Goal: Navigation & Orientation: Find specific page/section

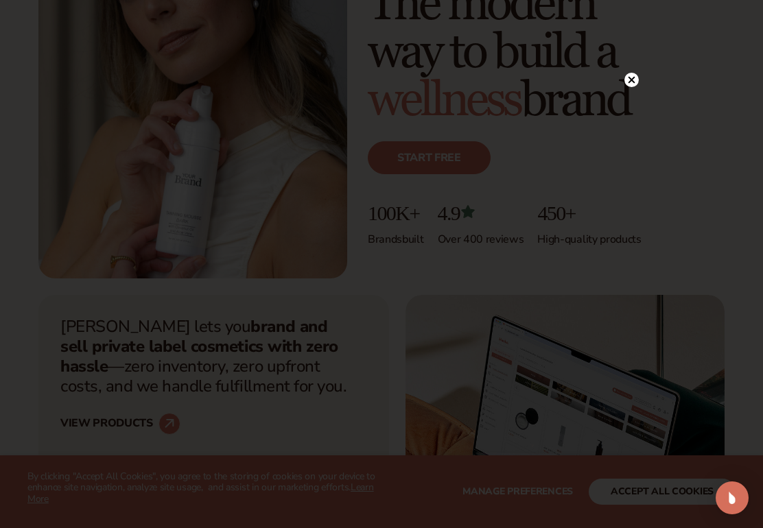
scroll to position [225, 0]
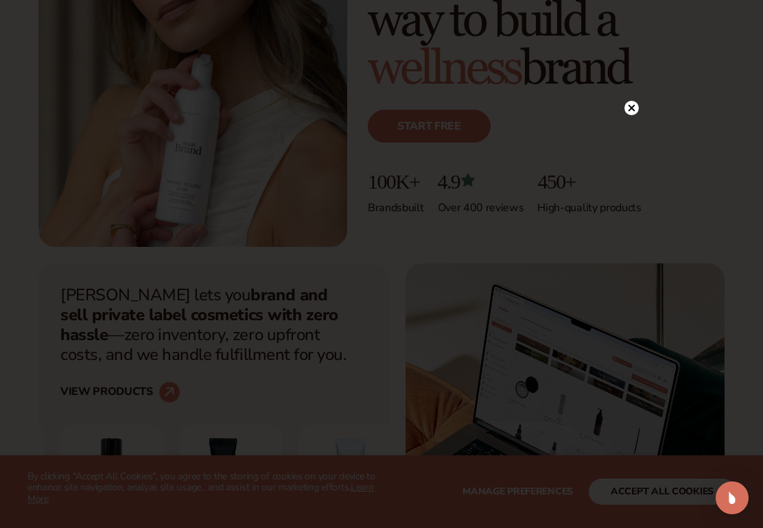
click at [630, 104] on div at bounding box center [631, 107] width 14 height 24
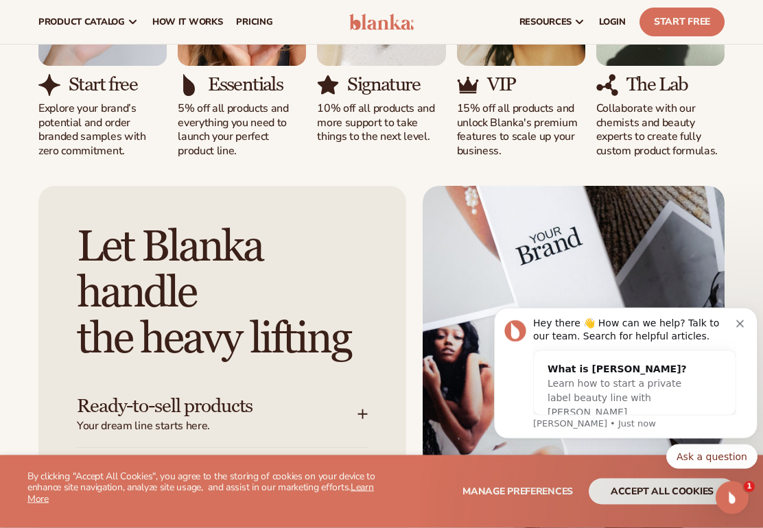
scroll to position [1320, 0]
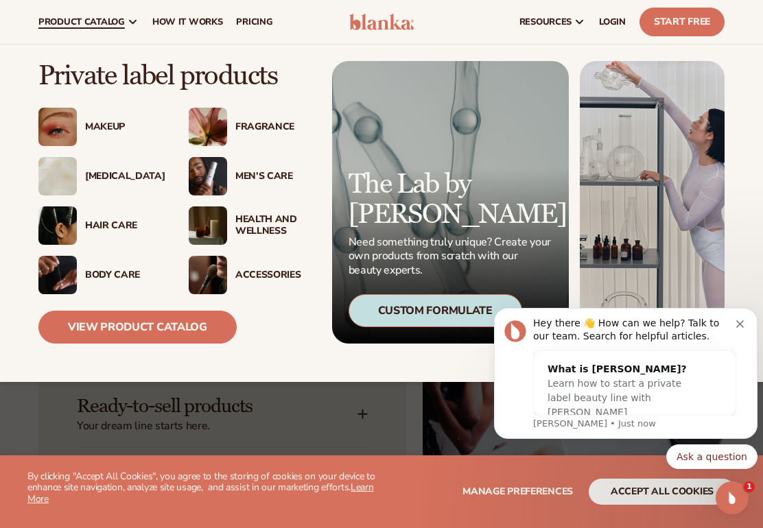
click at [110, 125] on div "Makeup" at bounding box center [123, 127] width 76 height 12
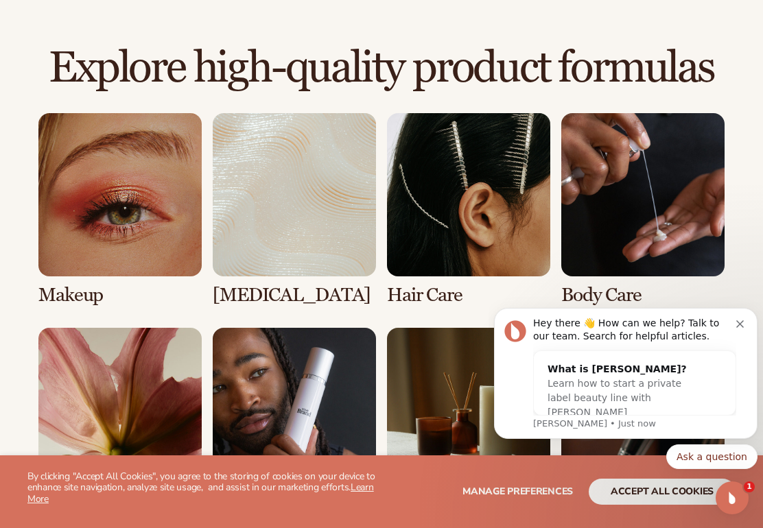
scroll to position [940, 0]
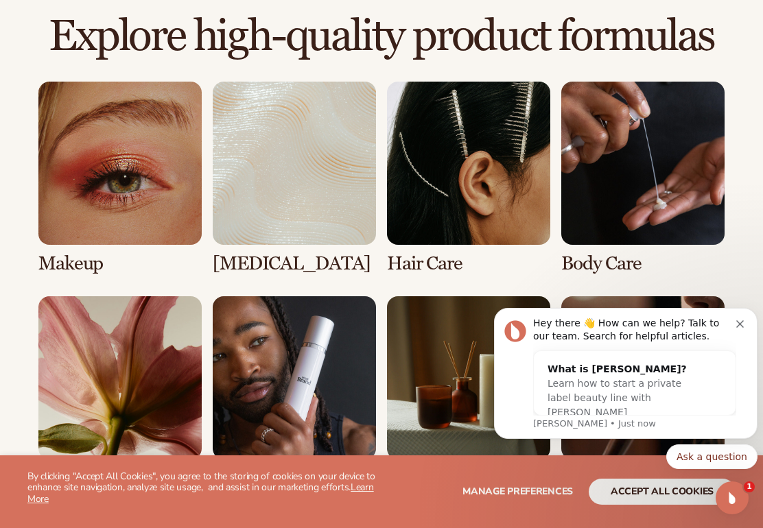
click at [300, 151] on link "2 / 8" at bounding box center [294, 178] width 163 height 193
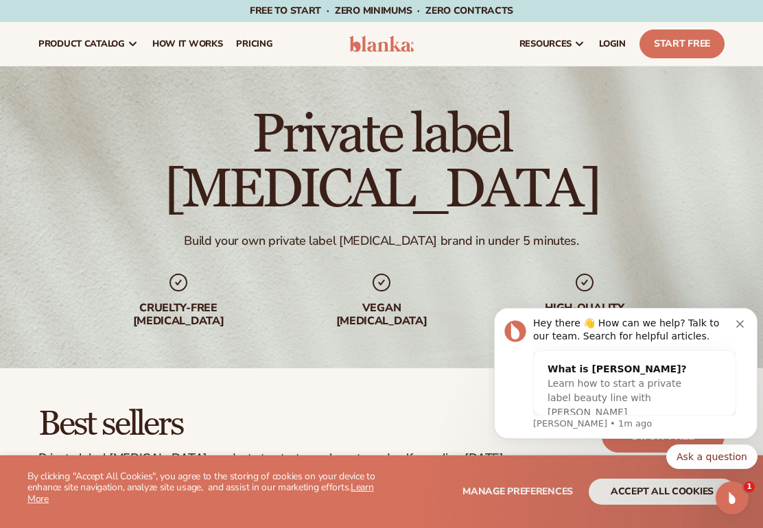
scroll to position [17, 0]
